Goal: Find specific page/section: Find specific page/section

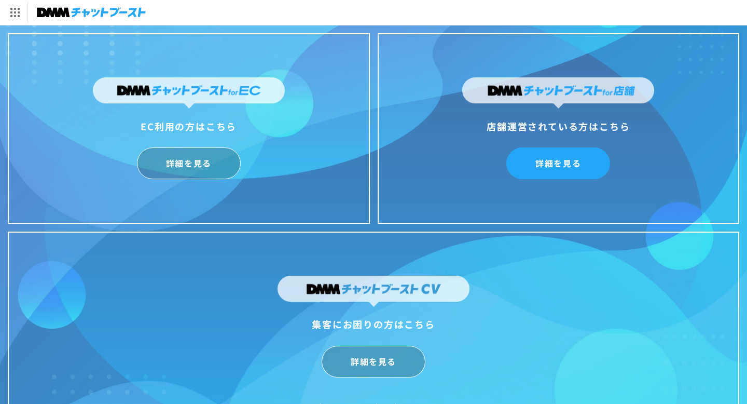
click at [588, 159] on link "詳細を見る" at bounding box center [558, 163] width 104 height 32
click at [54, 12] on img at bounding box center [91, 12] width 109 height 15
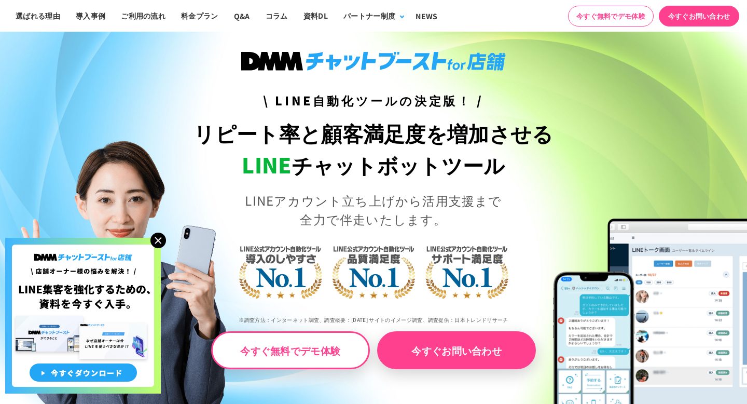
click at [164, 238] on img at bounding box center [158, 240] width 16 height 16
click at [160, 240] on img at bounding box center [158, 240] width 16 height 16
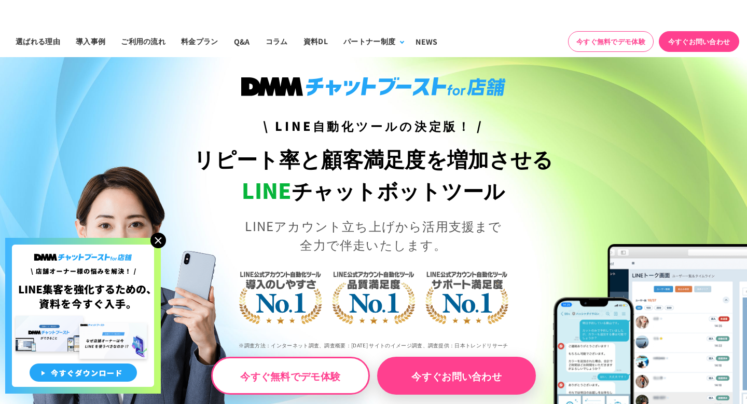
click at [160, 240] on img at bounding box center [158, 240] width 16 height 16
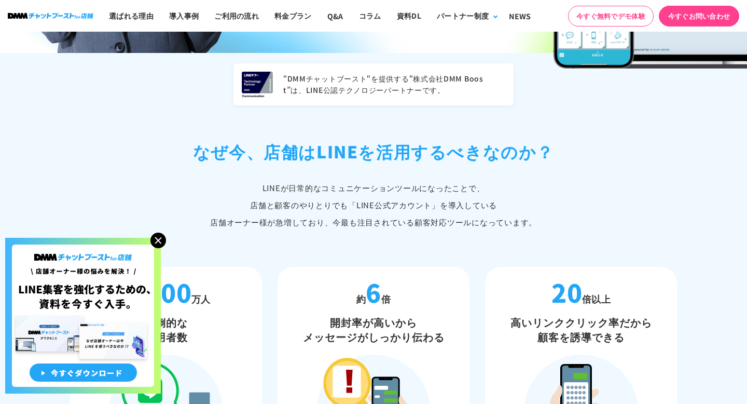
scroll to position [485, 0]
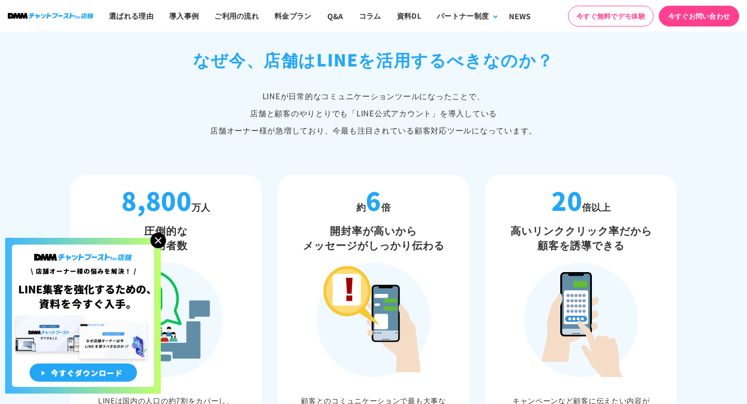
click at [161, 240] on img at bounding box center [158, 240] width 16 height 16
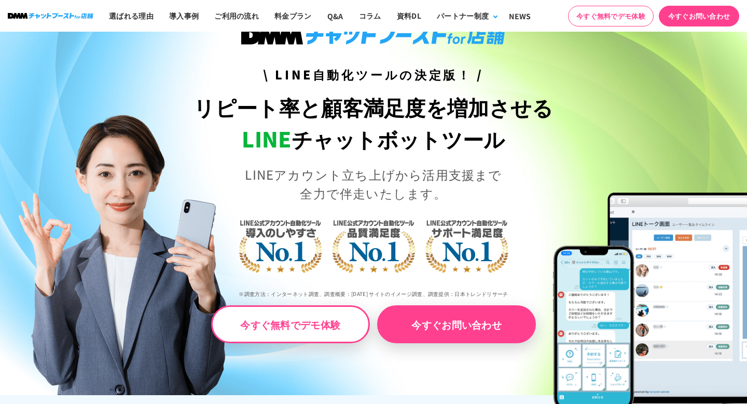
scroll to position [0, 0]
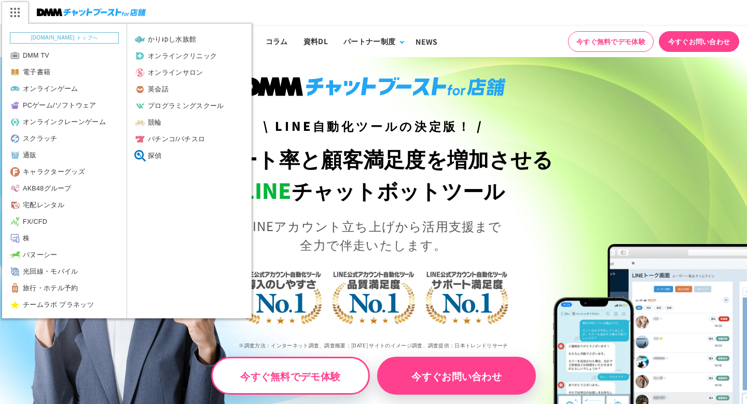
click at [18, 21] on img at bounding box center [15, 13] width 26 height 22
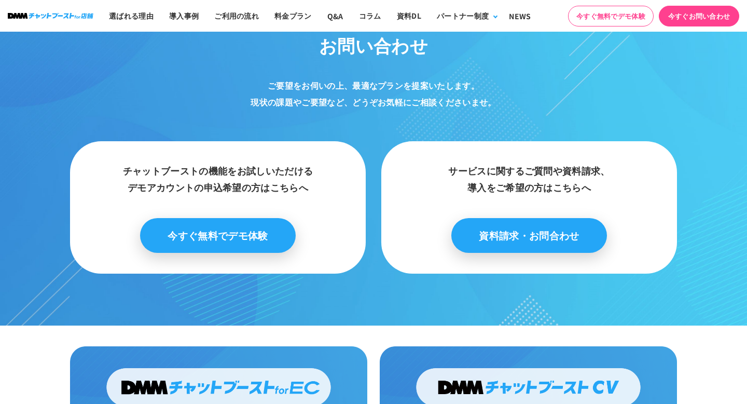
scroll to position [5478, 0]
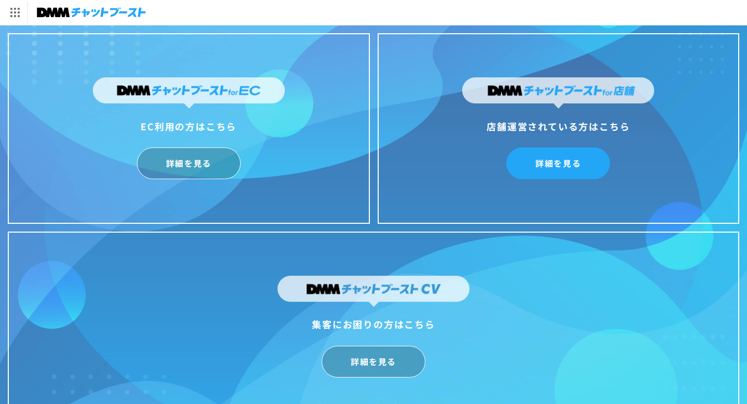
click at [597, 160] on link "詳細を見る" at bounding box center [558, 163] width 104 height 32
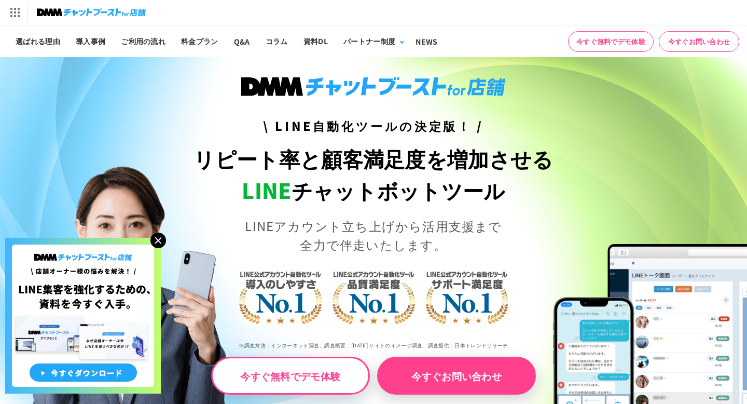
click at [734, 35] on link "今すぐお問い合わせ" at bounding box center [699, 41] width 80 height 21
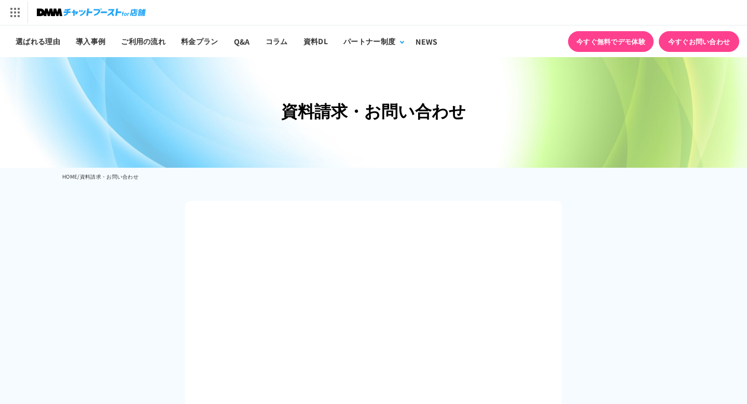
click at [625, 47] on link "今すぐ無料でデモ体験" at bounding box center [611, 41] width 86 height 21
